Goal: Task Accomplishment & Management: Complete application form

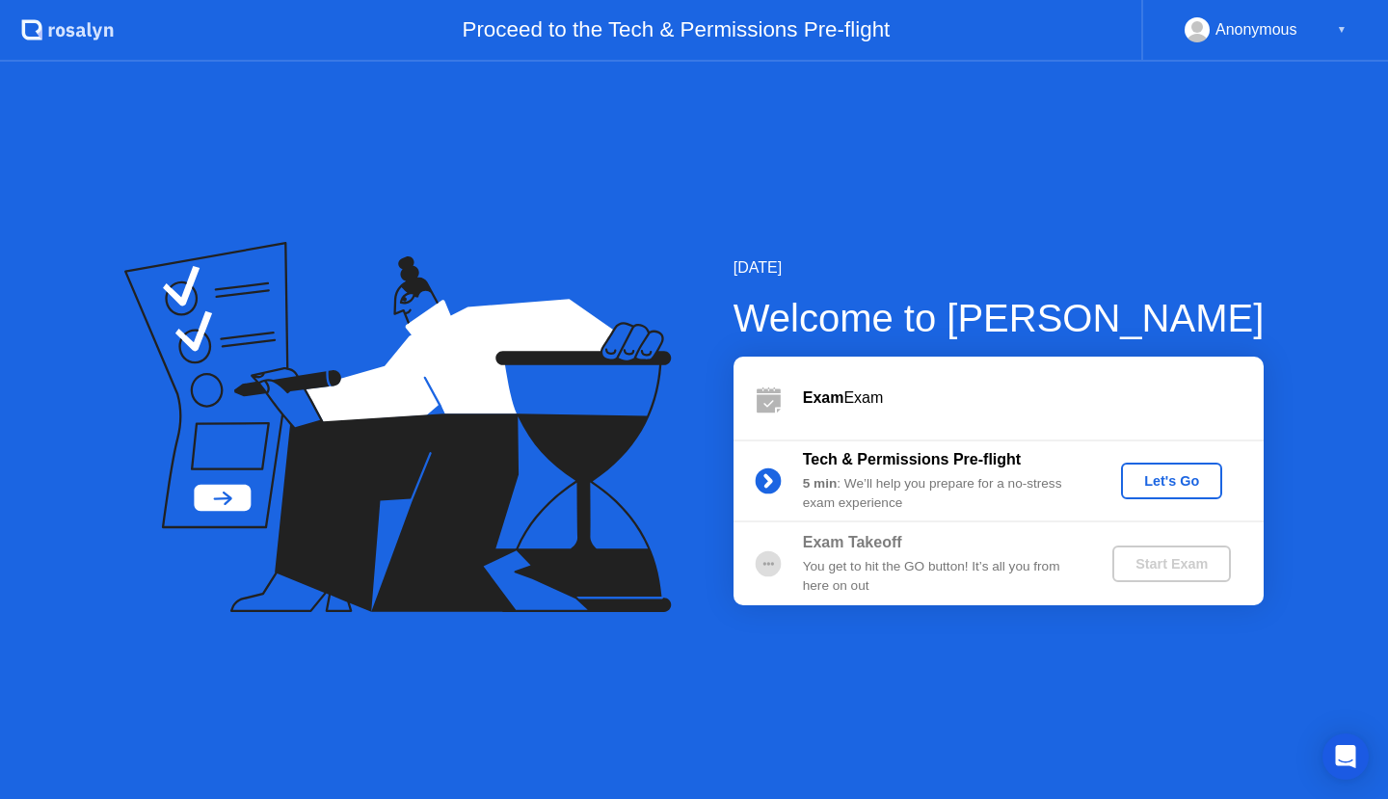
click at [1332, 18] on div "Anonymous ▼" at bounding box center [1266, 29] width 162 height 25
click at [1338, 28] on div "Anonymous ▼" at bounding box center [1266, 29] width 162 height 25
click at [1339, 29] on div "▼" at bounding box center [1342, 29] width 10 height 25
click at [1141, 273] on div "[DATE]" at bounding box center [998, 267] width 531 height 23
click at [1143, 488] on div "Let's Go" at bounding box center [1172, 480] width 86 height 15
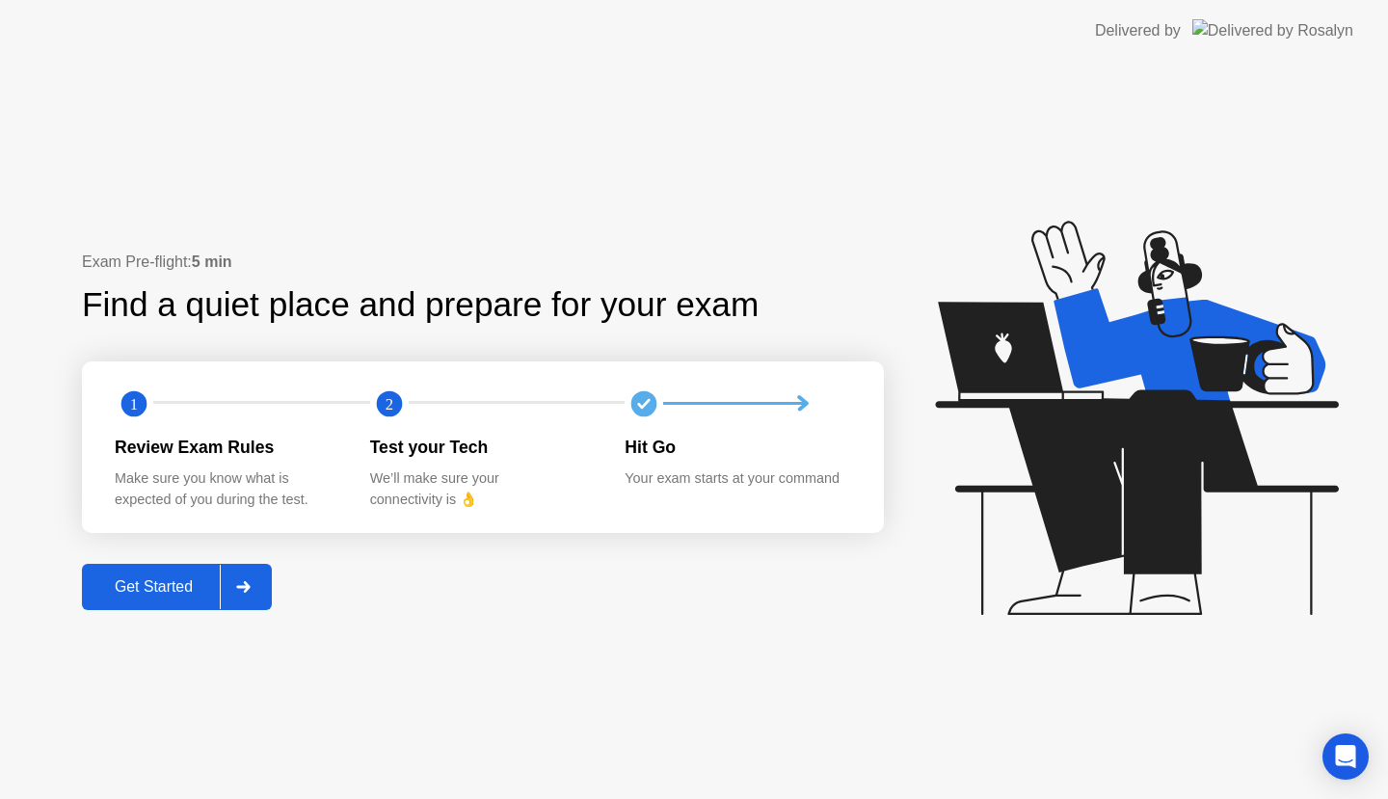
click at [107, 595] on div "Get Started" at bounding box center [154, 586] width 132 height 17
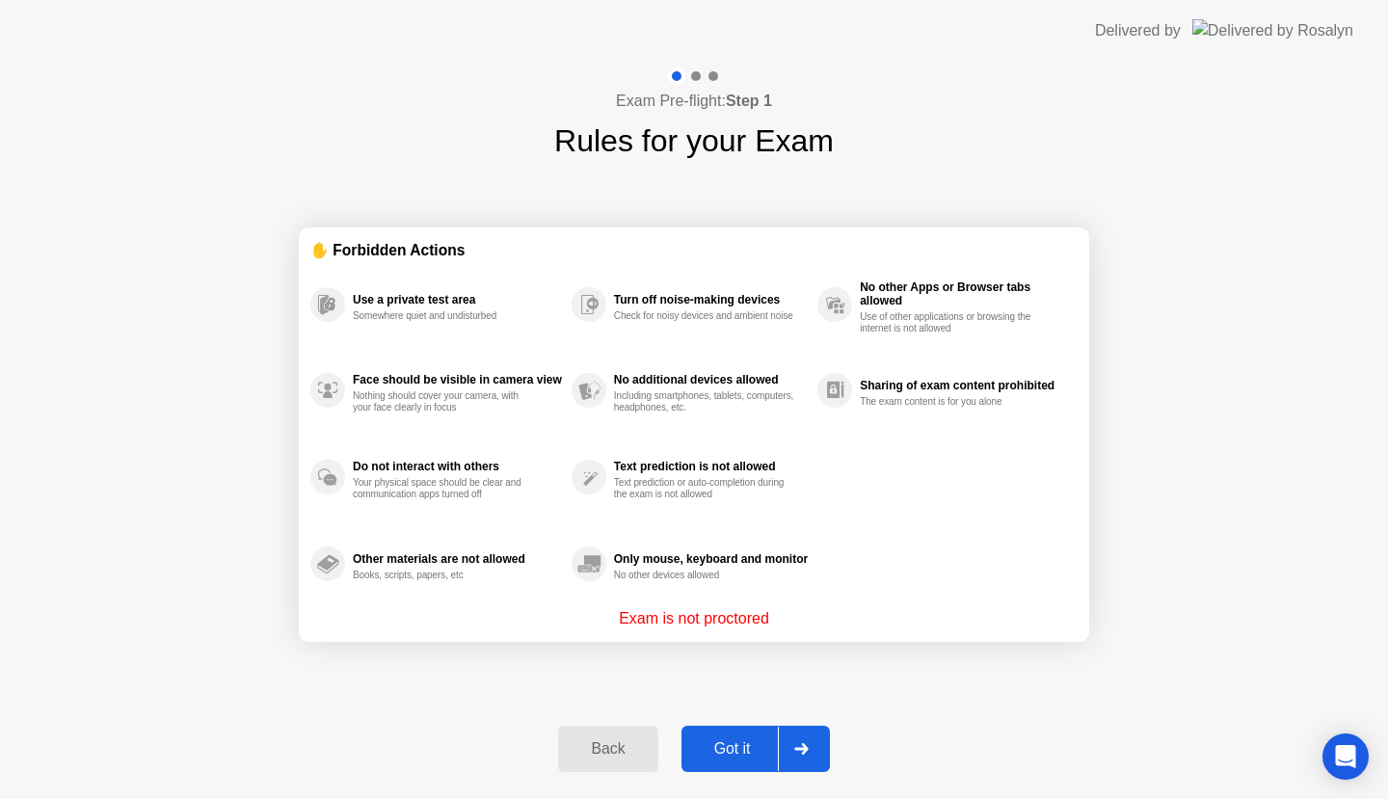
click at [720, 755] on div "Got it" at bounding box center [732, 748] width 91 height 17
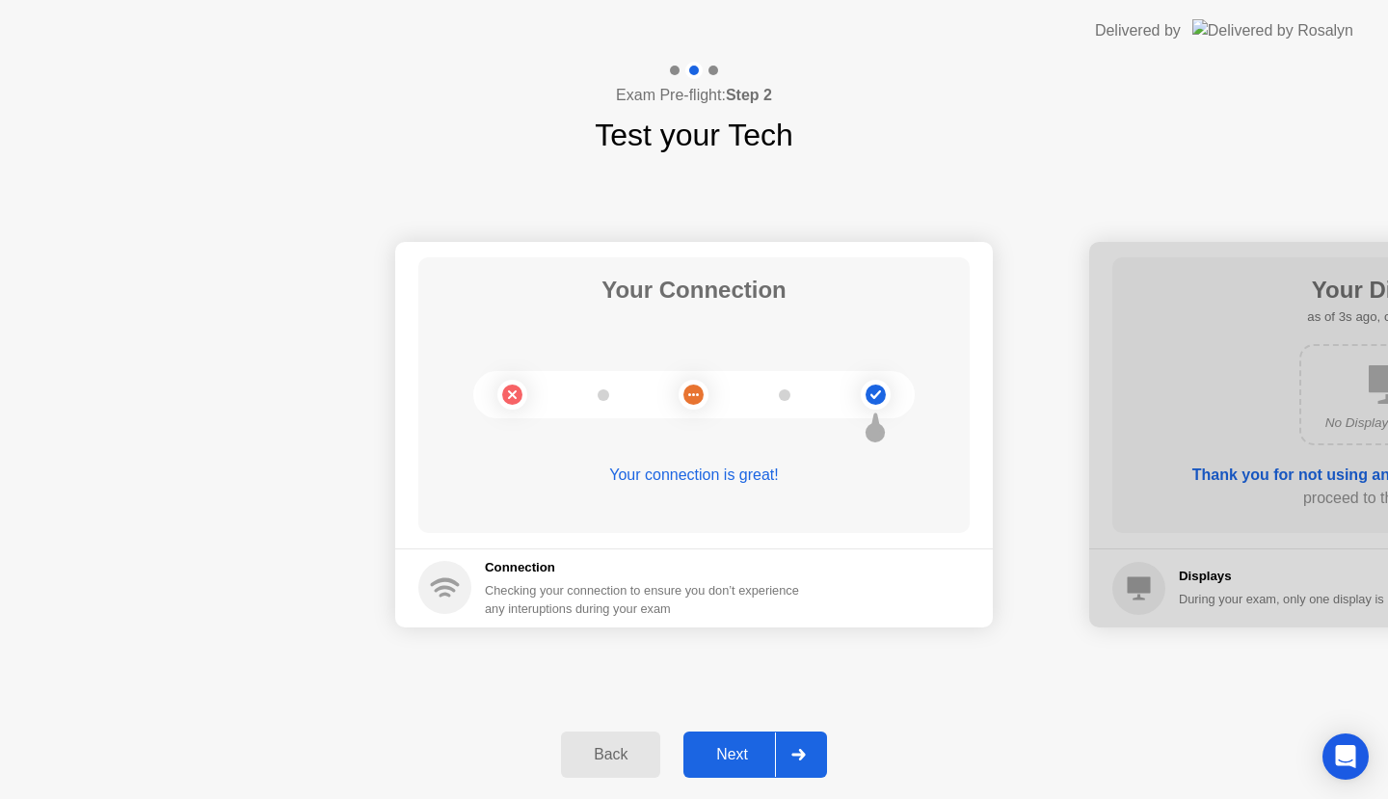
click at [722, 759] on div "Next" at bounding box center [732, 754] width 86 height 17
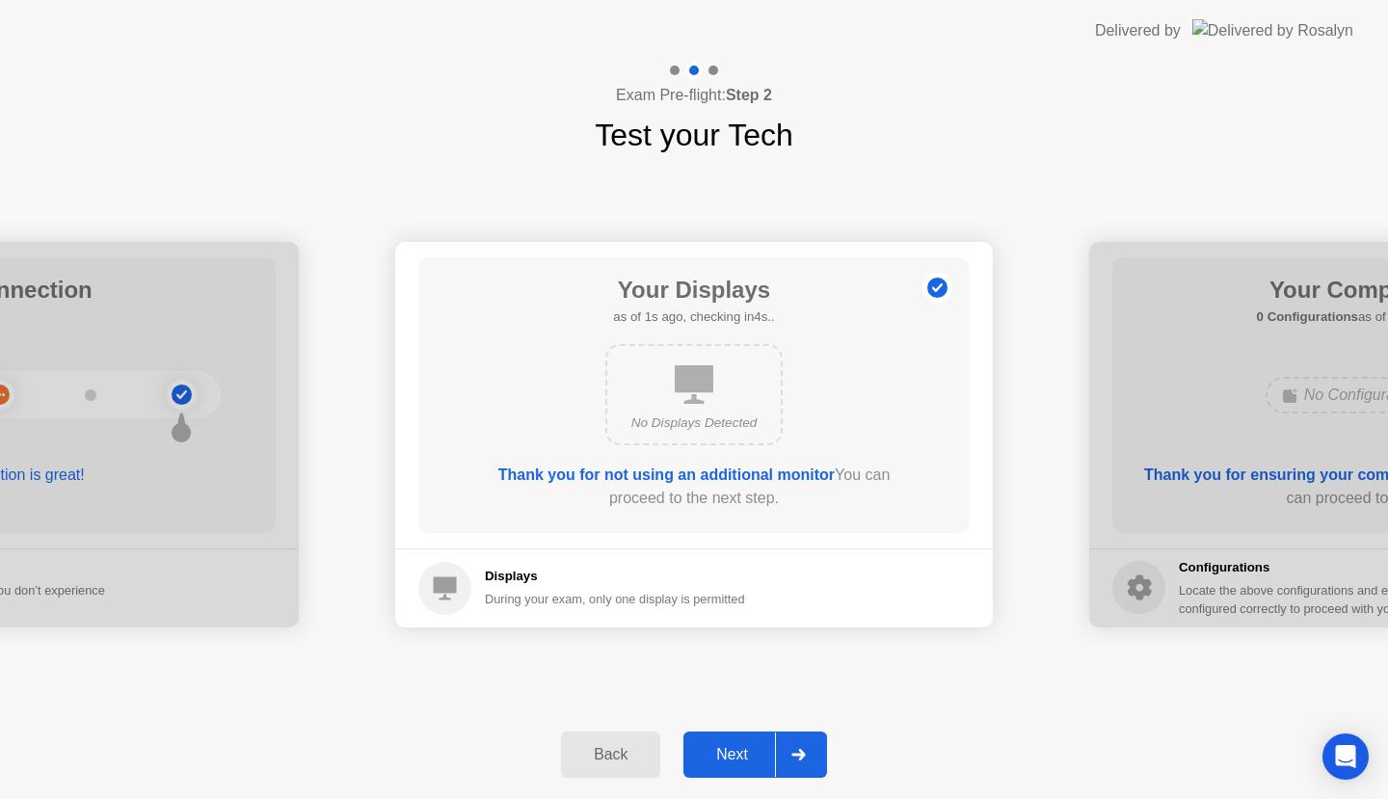
click at [636, 752] on div "Back" at bounding box center [611, 754] width 88 height 17
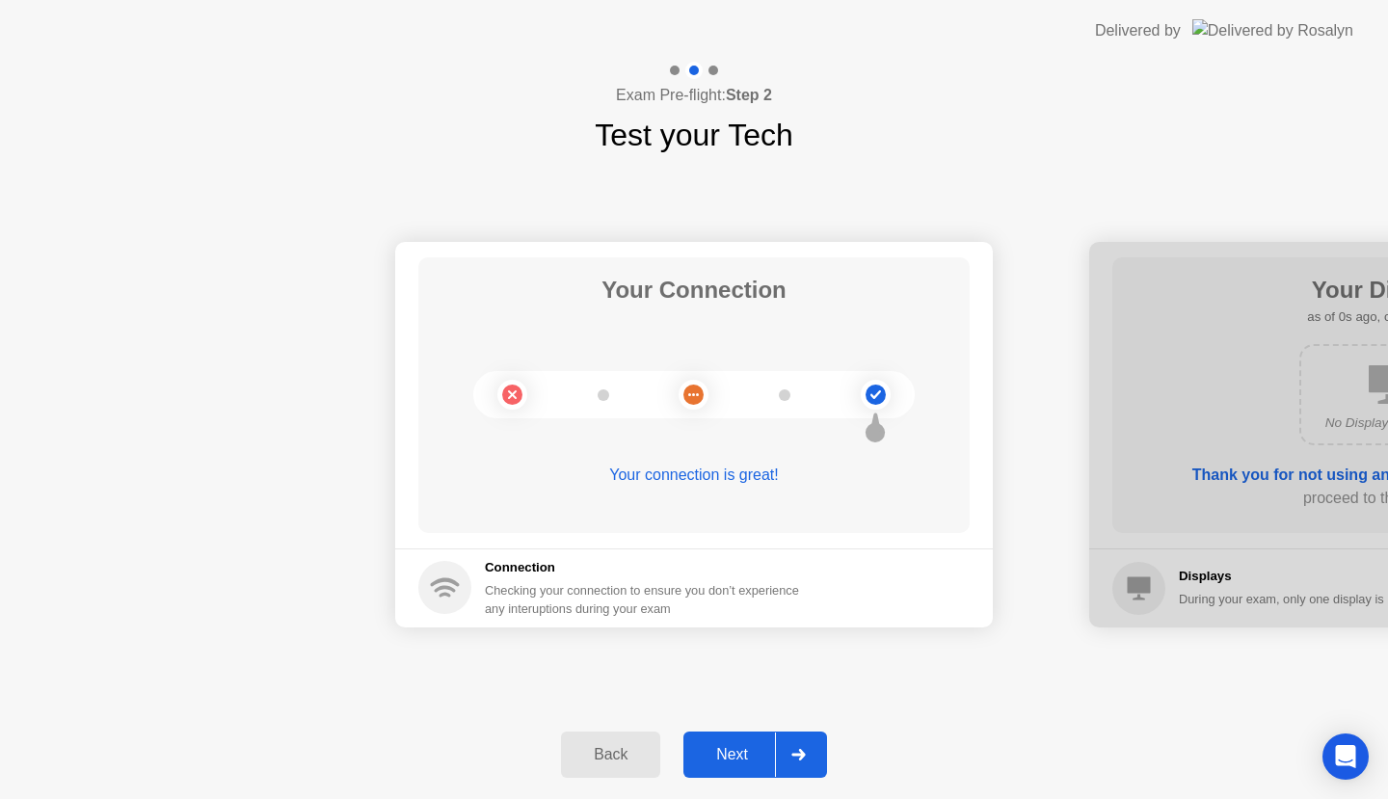
click at [711, 752] on div "Next" at bounding box center [732, 754] width 86 height 17
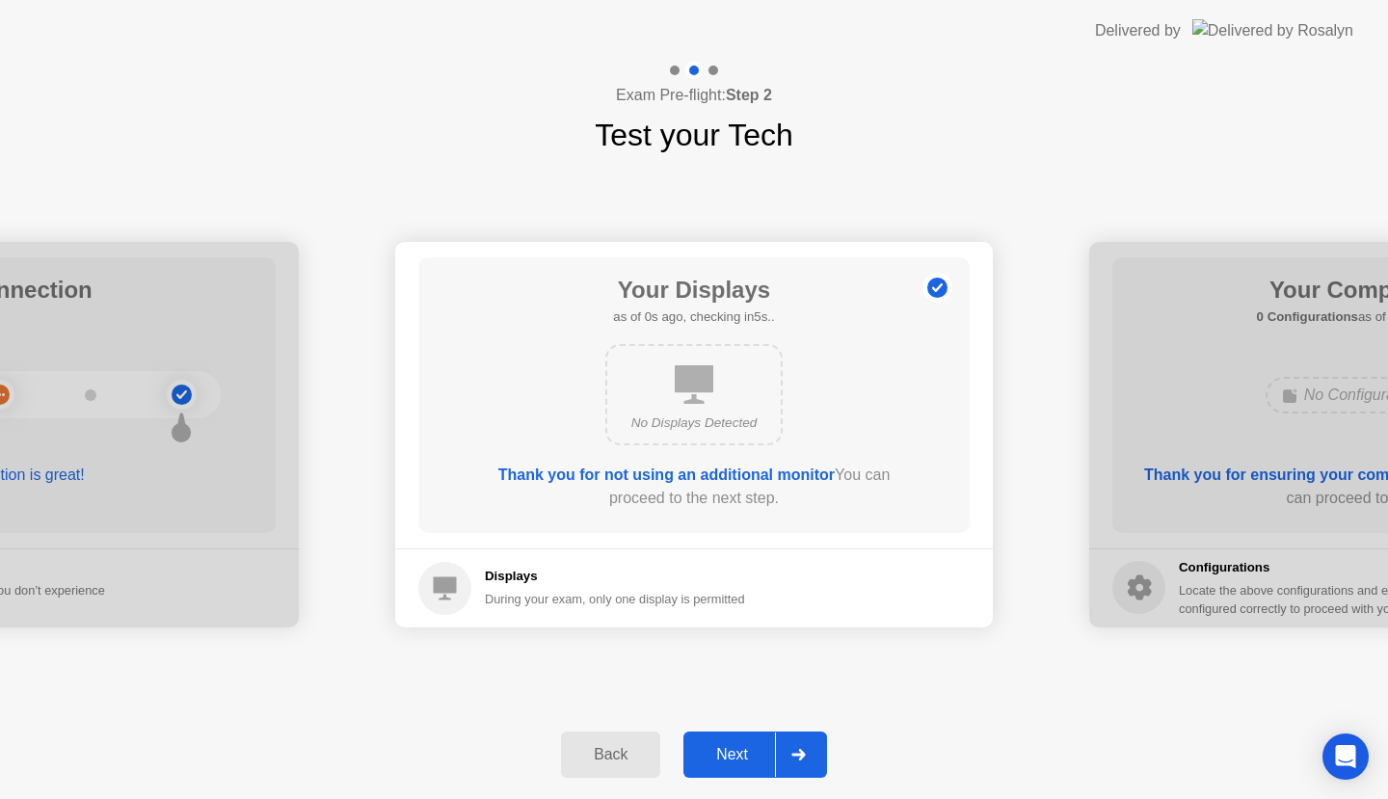
click at [711, 752] on div "Next" at bounding box center [732, 754] width 86 height 17
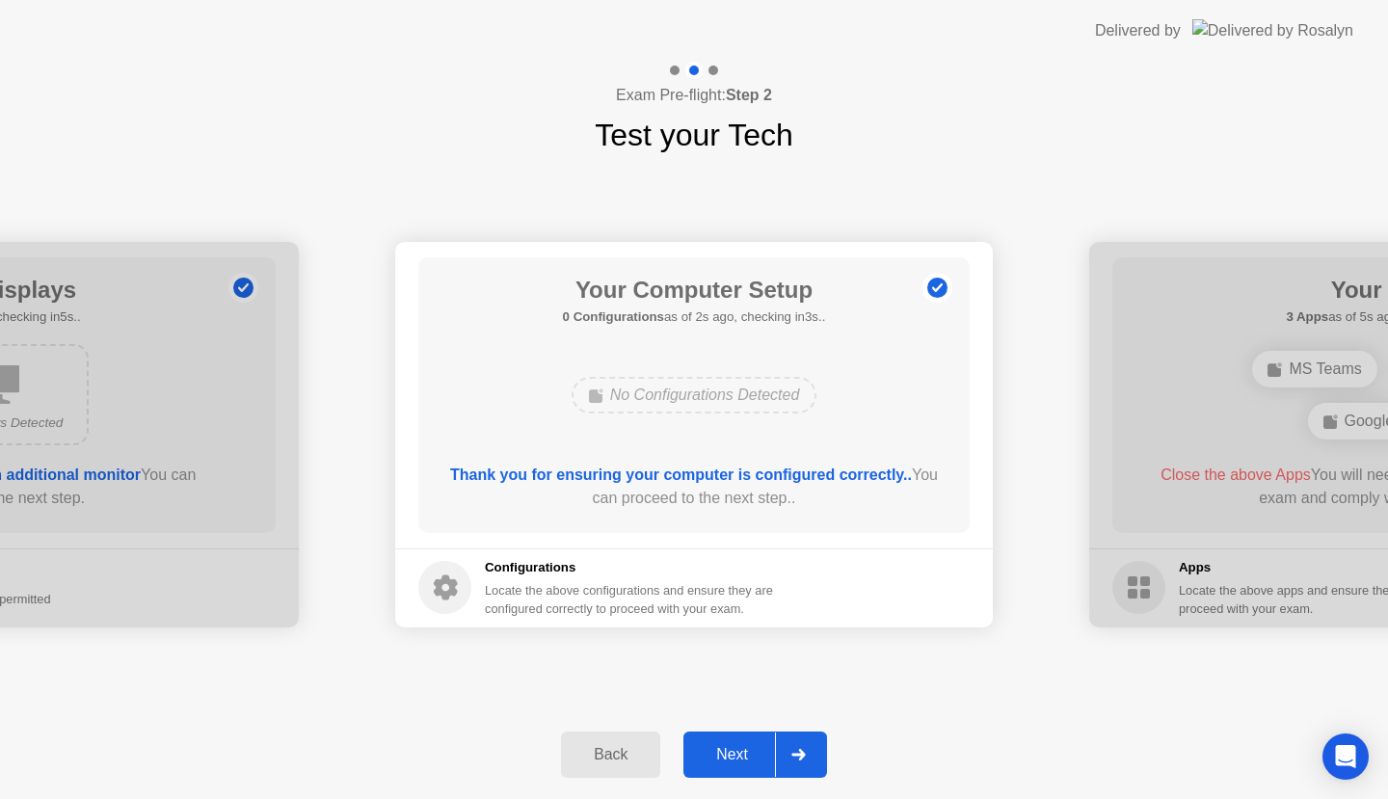
click at [711, 746] on div "Next" at bounding box center [732, 754] width 86 height 17
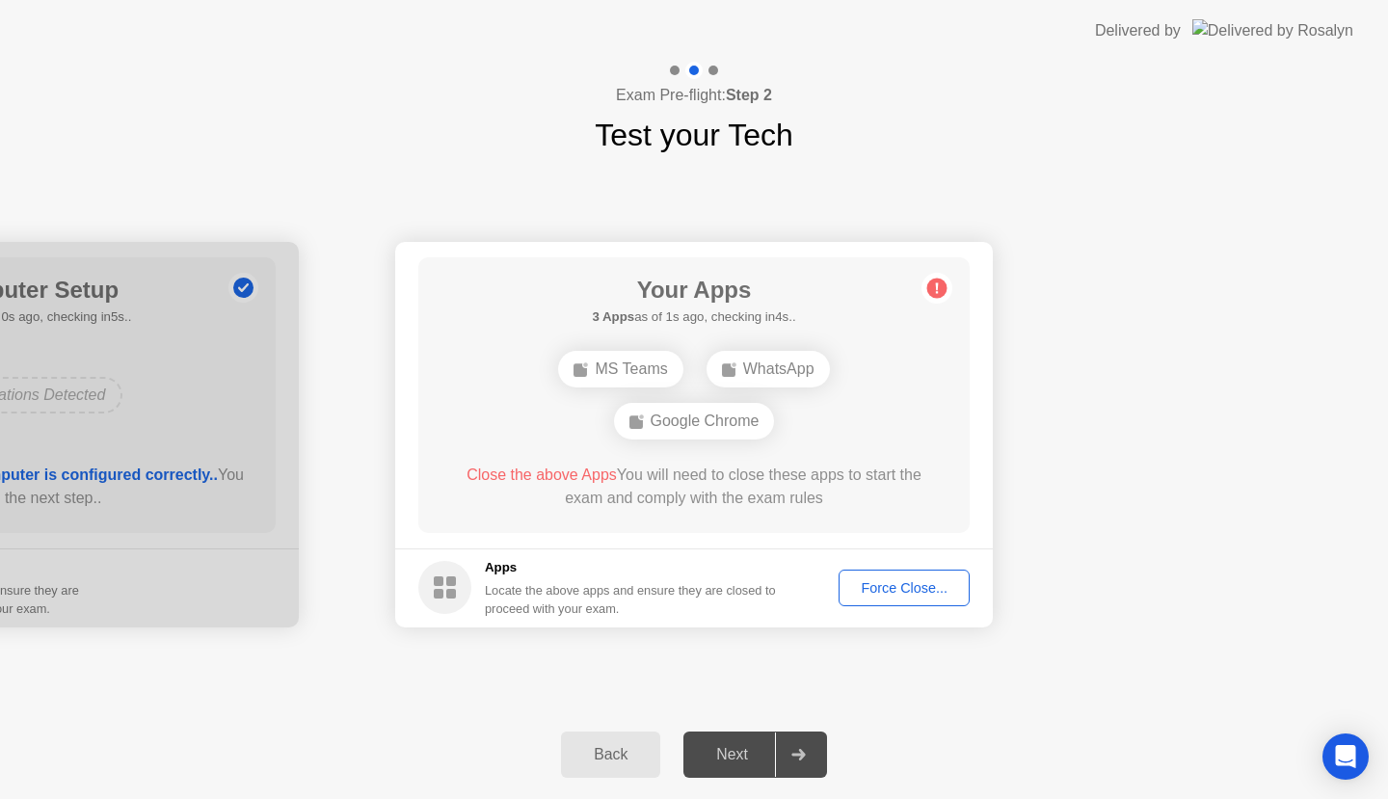
click at [879, 606] on footer "Apps Locate the above apps and ensure they are closed to proceed with your exam…" at bounding box center [694, 587] width 598 height 79
click at [890, 569] on footer "Apps Locate the above apps and ensure they are closed to proceed with your exam…" at bounding box center [694, 587] width 598 height 79
click at [883, 580] on div "Force Close..." at bounding box center [904, 587] width 118 height 15
click at [894, 588] on div "Force Close..." at bounding box center [904, 587] width 118 height 15
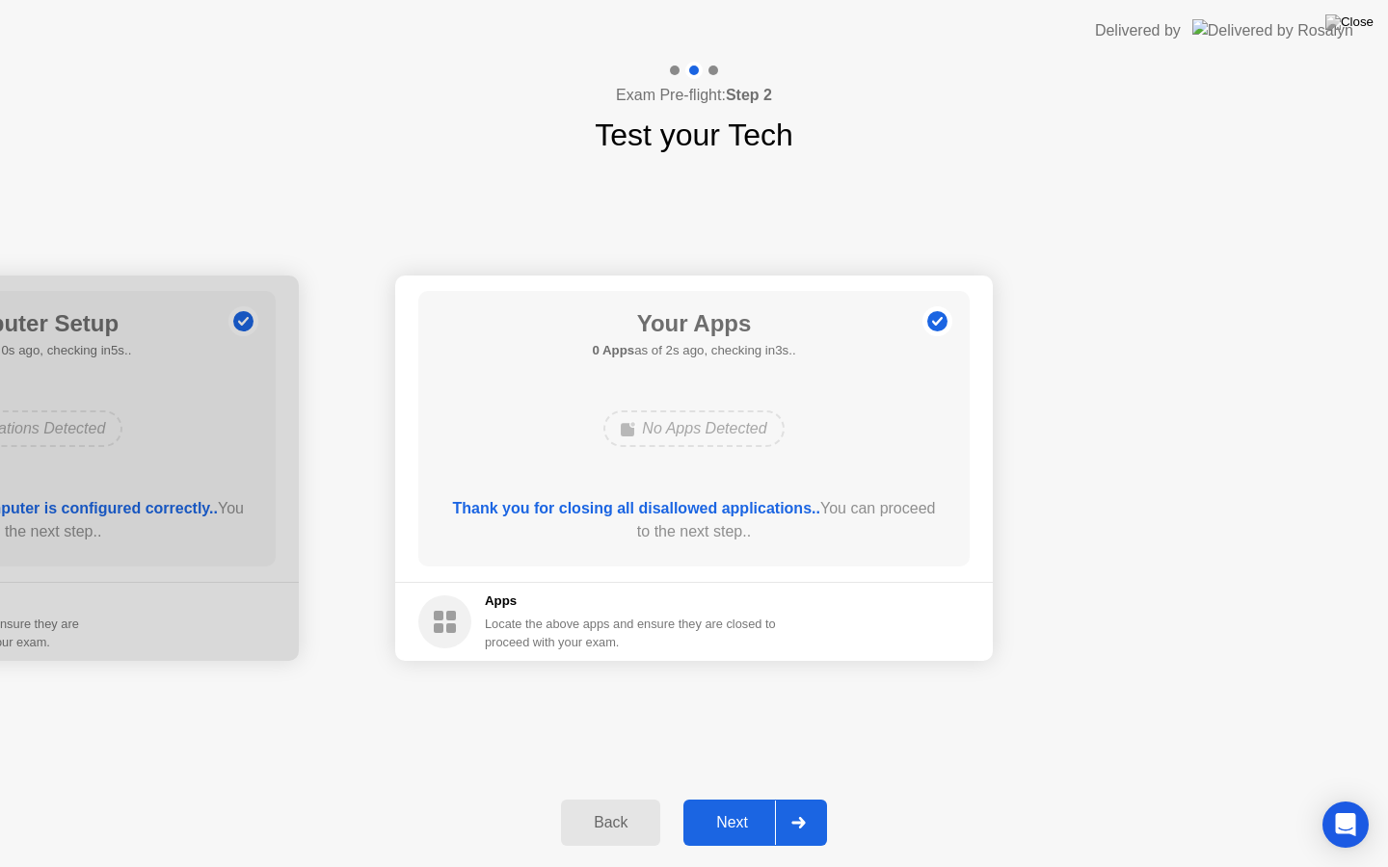
click at [729, 798] on div "Next" at bounding box center [732, 822] width 86 height 17
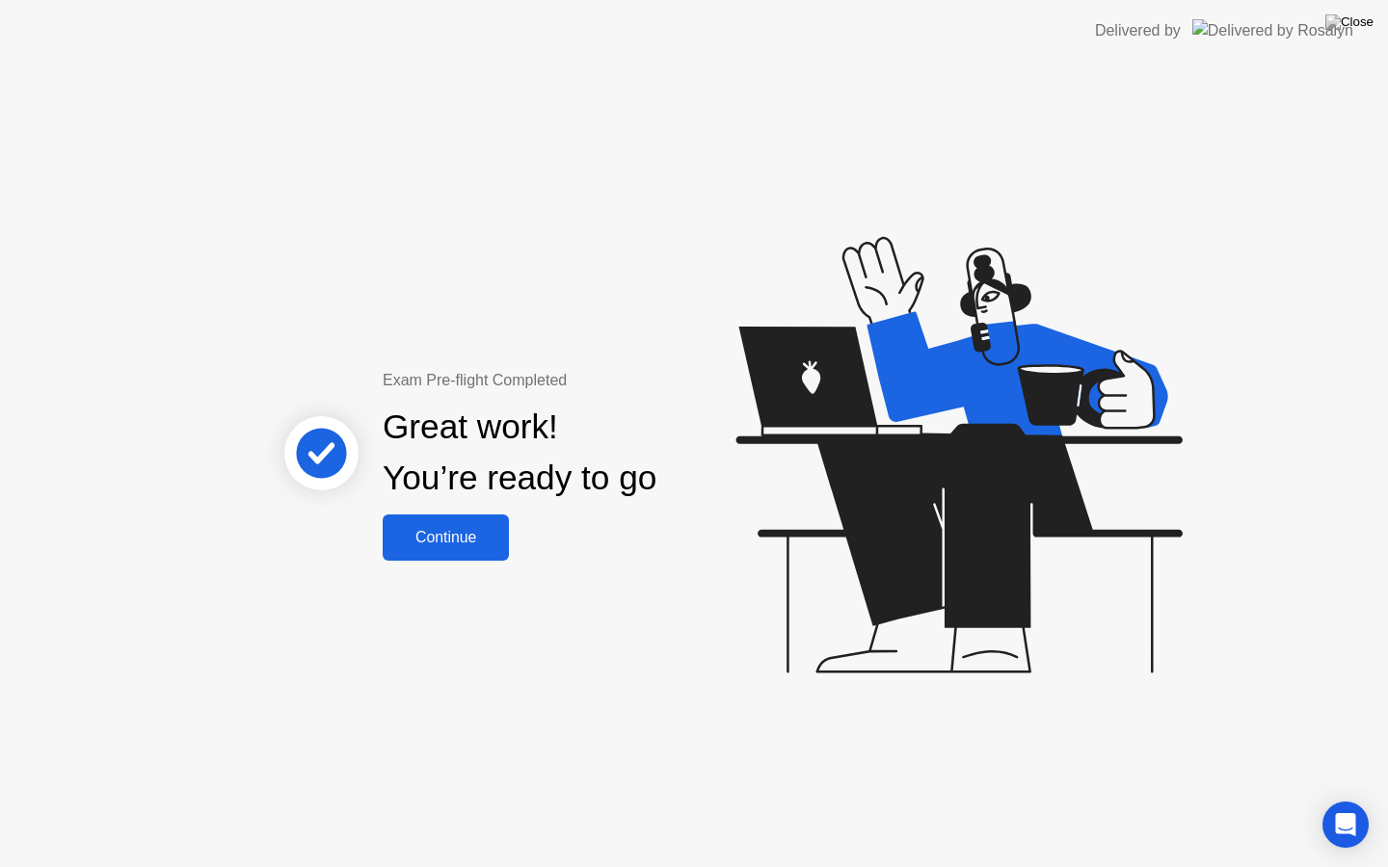
click at [476, 547] on div "Continue" at bounding box center [445, 537] width 115 height 17
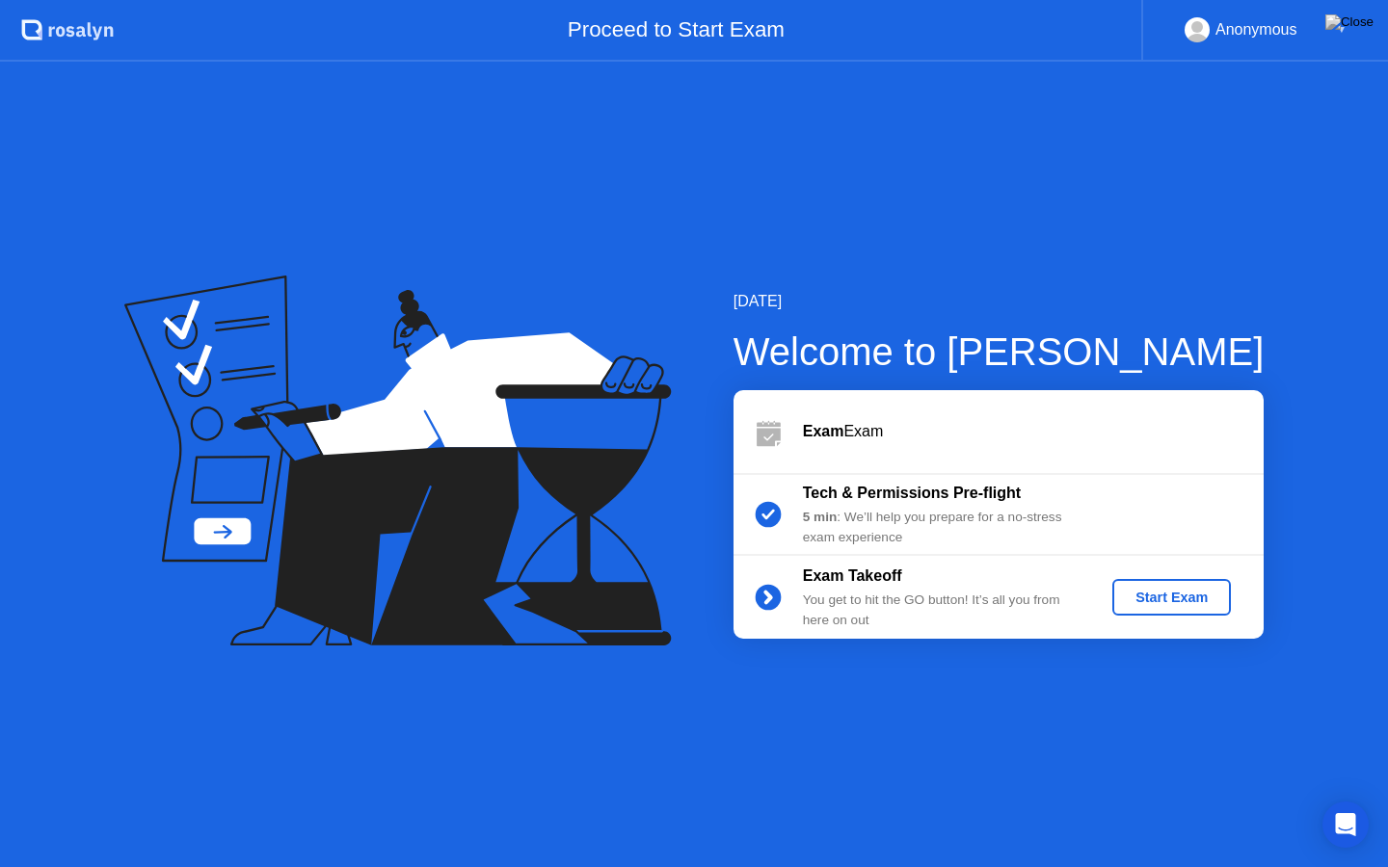
click at [1168, 600] on div "Start Exam" at bounding box center [1171, 597] width 103 height 15
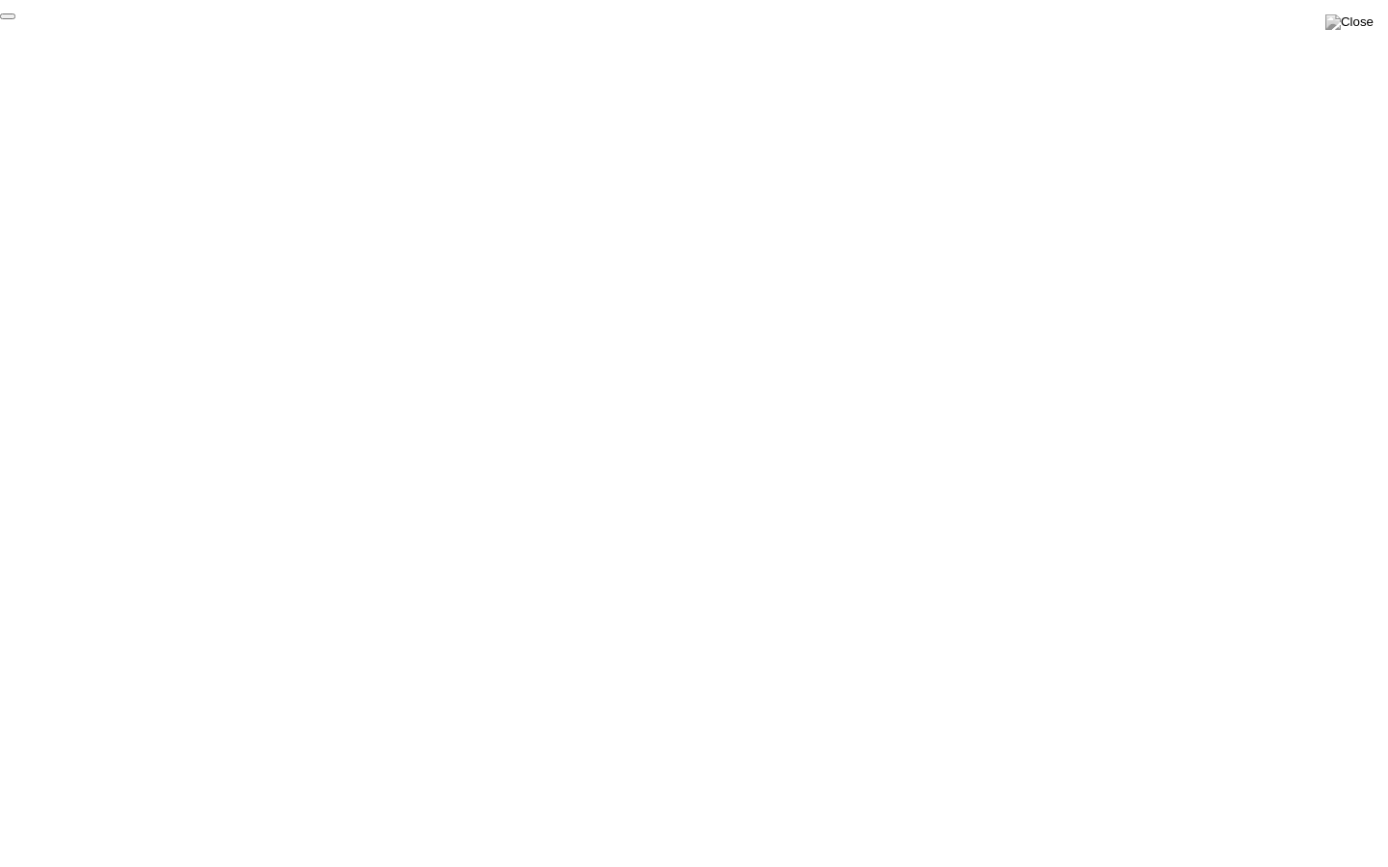
click div "End Proctoring Session"
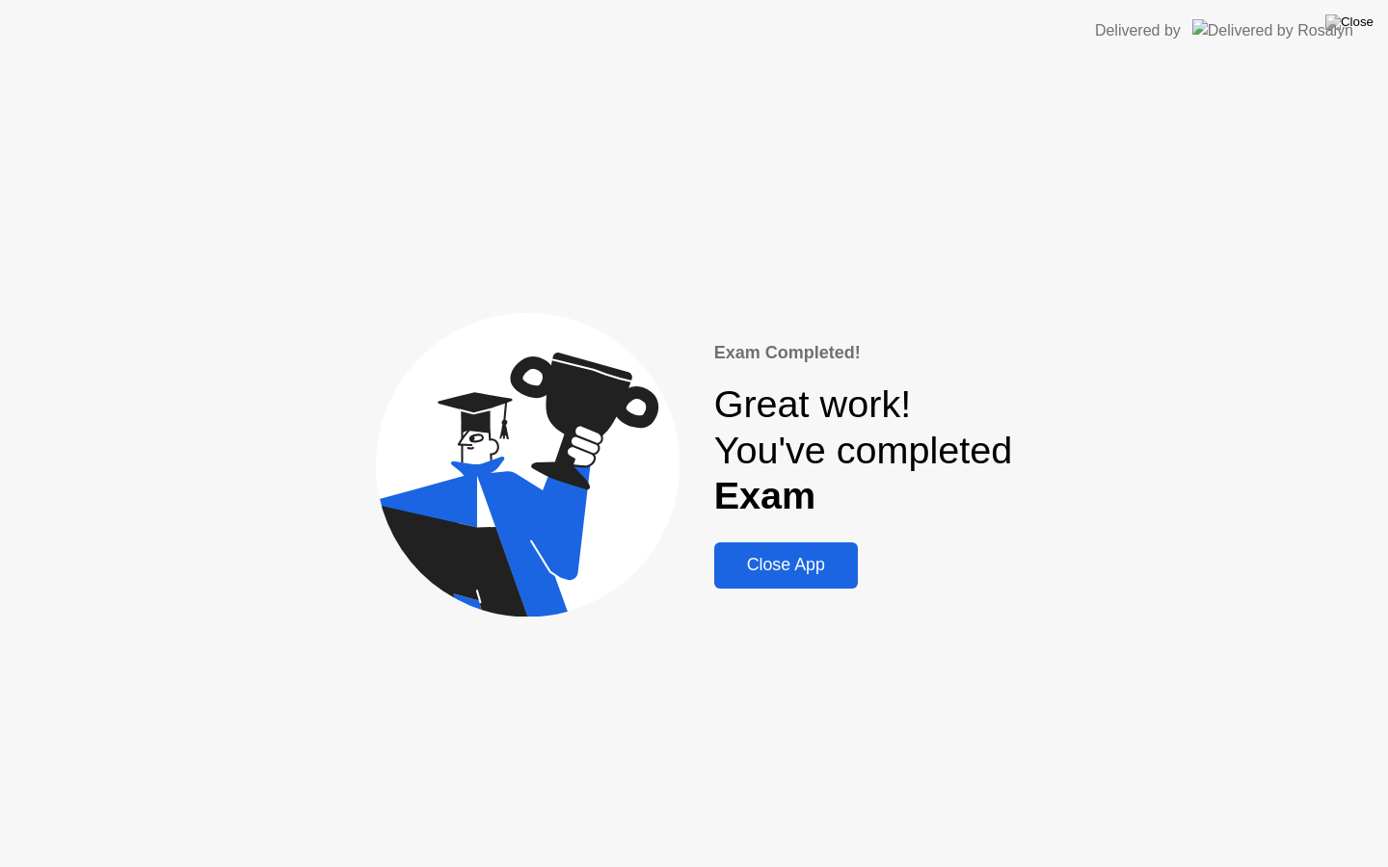
click at [820, 572] on div "Close App" at bounding box center [786, 565] width 132 height 20
